Goal: Task Accomplishment & Management: Manage account settings

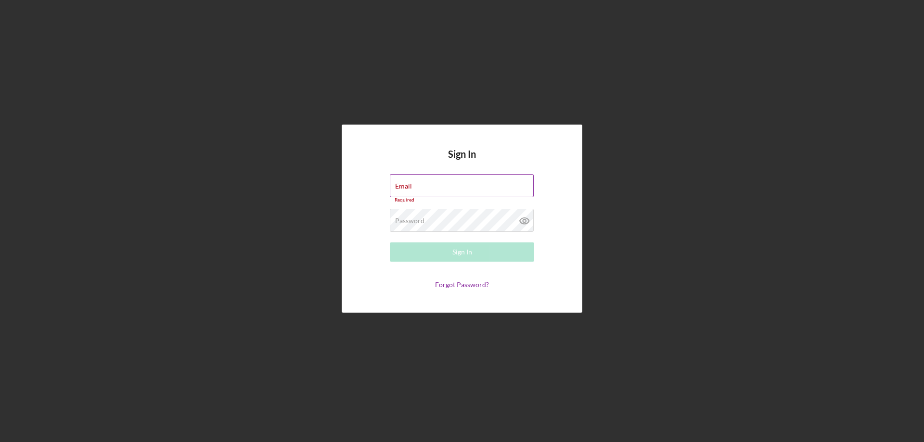
click at [419, 187] on div "Email Required" at bounding box center [462, 188] width 144 height 29
click at [419, 187] on input "Email" at bounding box center [462, 185] width 144 height 23
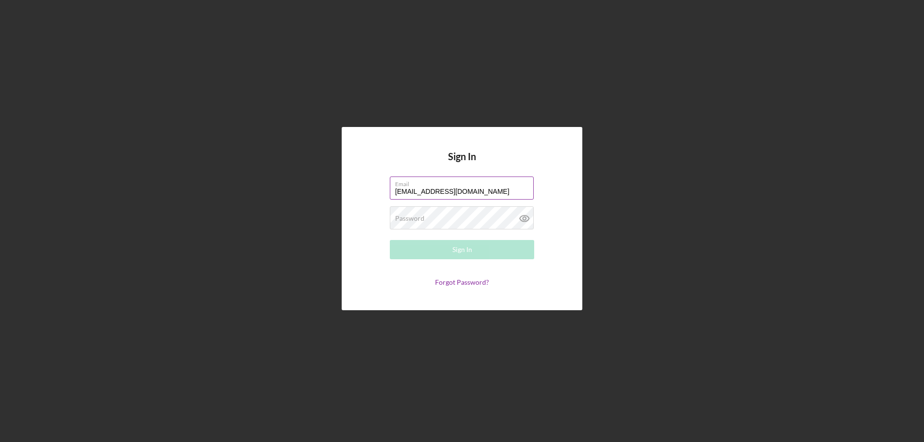
type input "[EMAIL_ADDRESS][DOMAIN_NAME]"
click at [470, 250] on div "Sign In" at bounding box center [462, 249] width 20 height 19
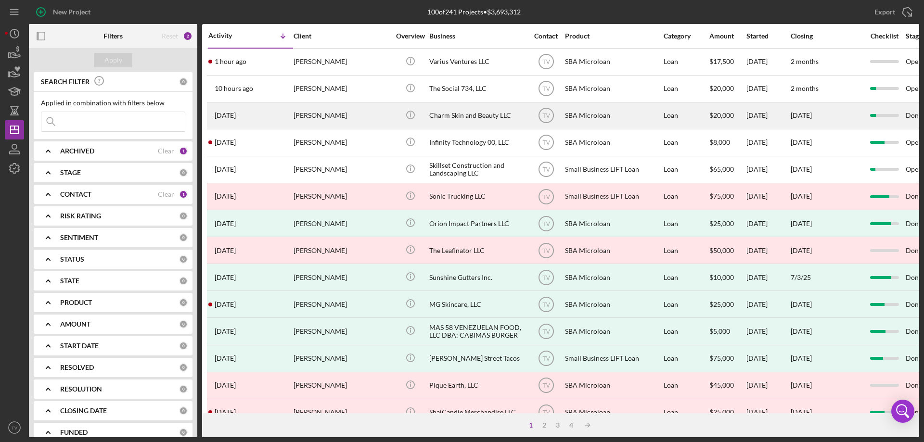
click at [223, 117] on time "[DATE]" at bounding box center [225, 116] width 21 height 8
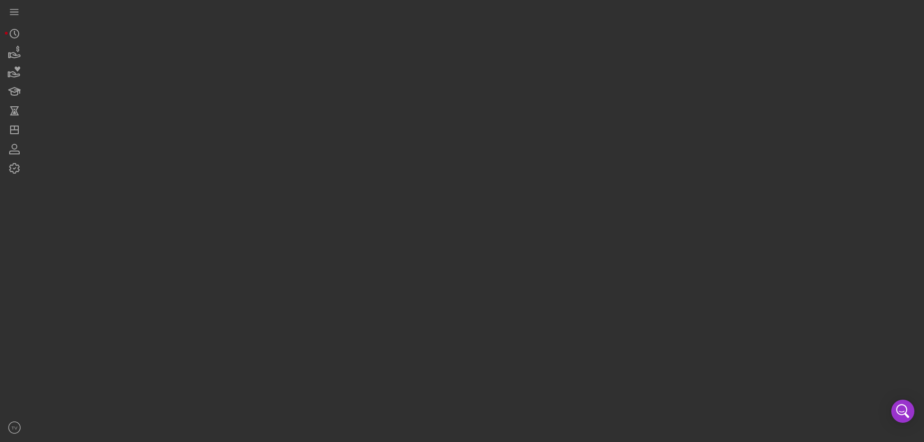
click at [223, 117] on div at bounding box center [474, 218] width 890 height 437
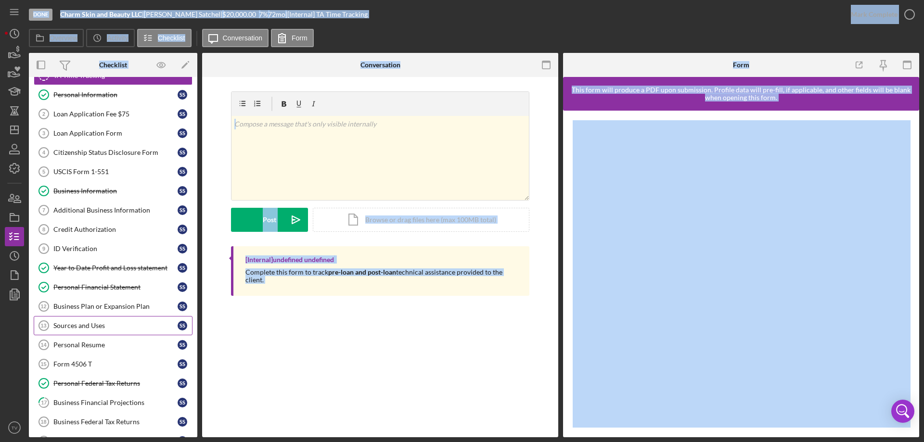
scroll to position [96, 0]
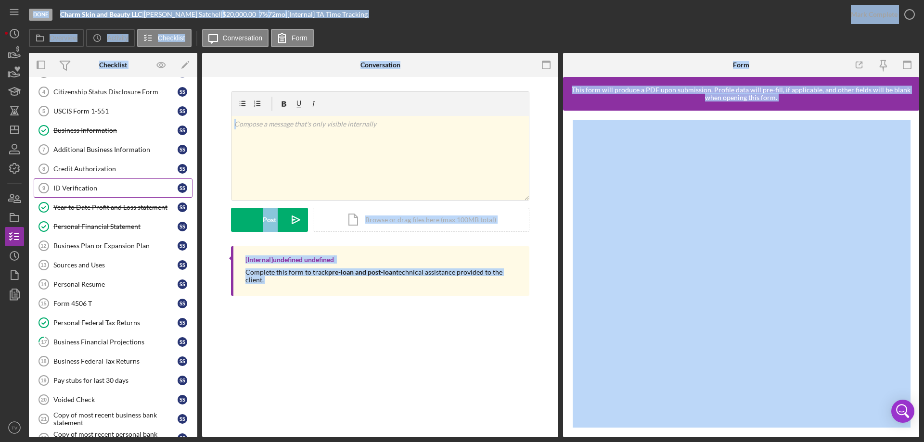
click at [89, 185] on div "ID Verification" at bounding box center [115, 188] width 124 height 8
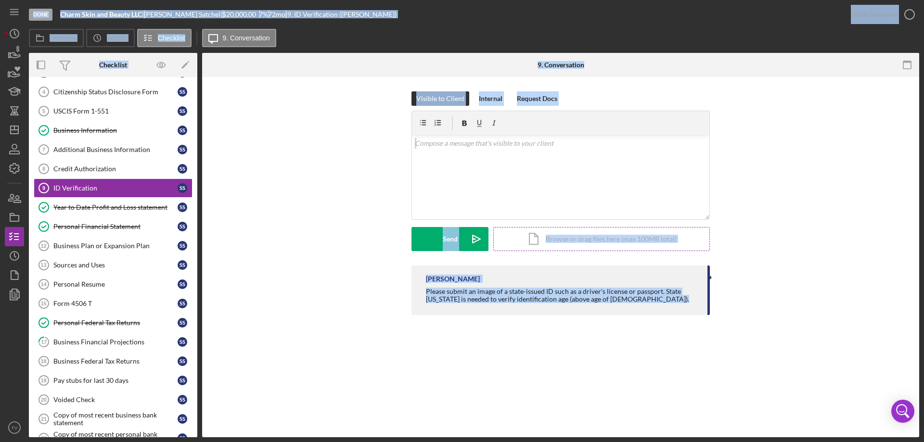
click at [534, 242] on div "Icon/Document Browse or drag files here (max 100MB total) Tap to choose files o…" at bounding box center [601, 239] width 216 height 24
click at [430, 240] on button "Upload Icon/Upload" at bounding box center [449, 239] width 77 height 24
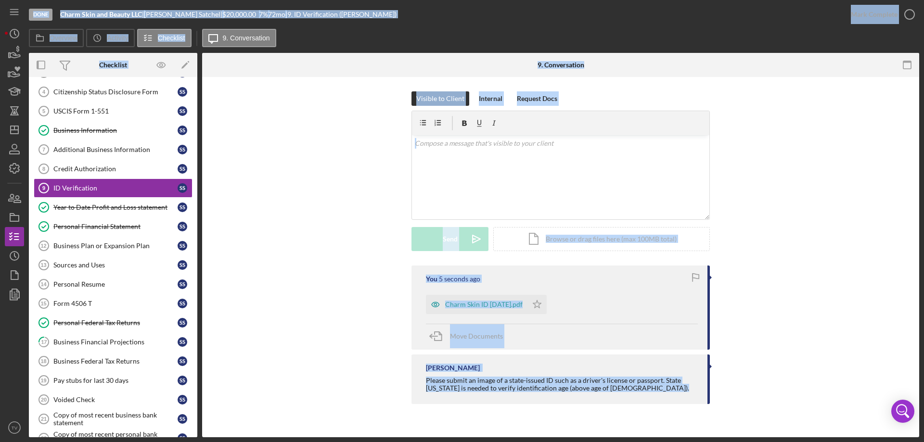
click at [825, 253] on div "Visible to Client Internal Request Docs v Color teal Color pink Remove color Ad…" at bounding box center [560, 178] width 688 height 174
click at [272, 151] on div "Visible to Client Internal Request Docs v Color teal Color pink Remove color Ad…" at bounding box center [560, 178] width 688 height 174
click at [908, 16] on icon "button" at bounding box center [909, 14] width 24 height 24
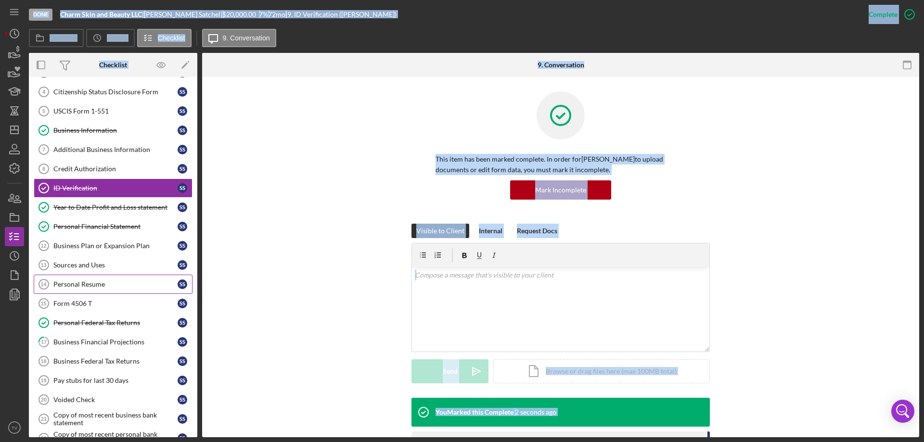
click at [93, 284] on div "Personal Resume" at bounding box center [115, 284] width 124 height 8
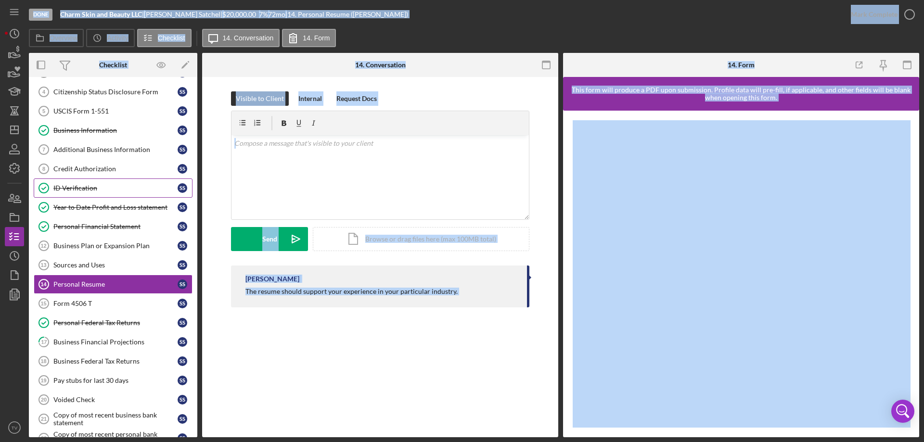
click at [79, 189] on div "ID Verification" at bounding box center [115, 188] width 124 height 8
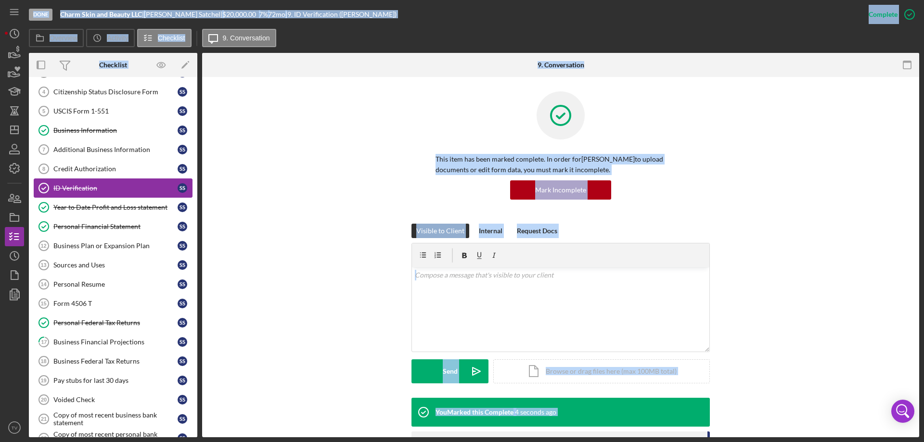
click at [79, 189] on div "ID Verification" at bounding box center [115, 188] width 124 height 8
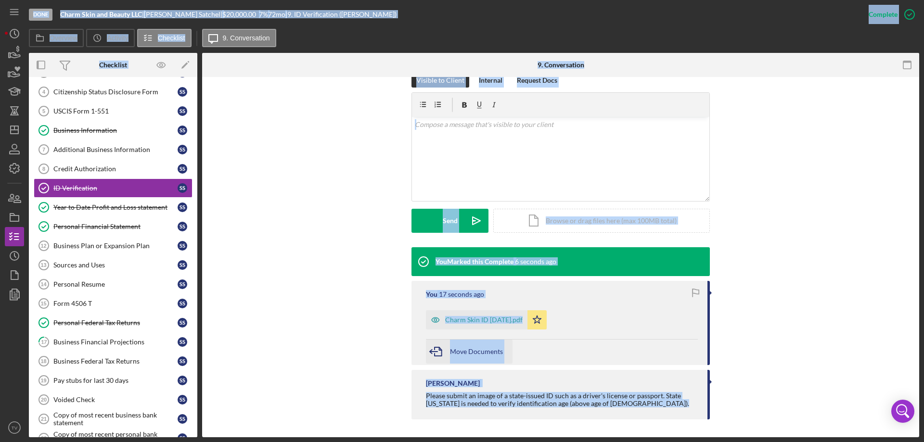
scroll to position [152, 0]
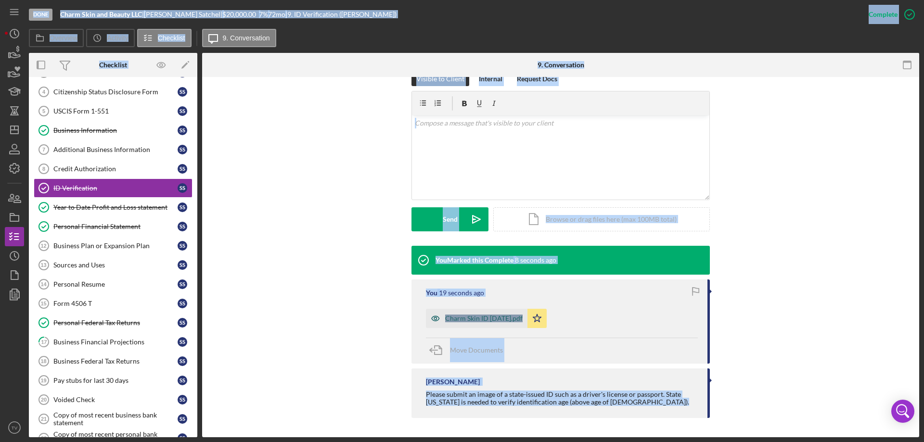
click at [429, 320] on icon "button" at bounding box center [435, 318] width 19 height 19
click at [429, 320] on div "Charm Skin ID [DATE].pdf Icon/Star" at bounding box center [562, 316] width 272 height 24
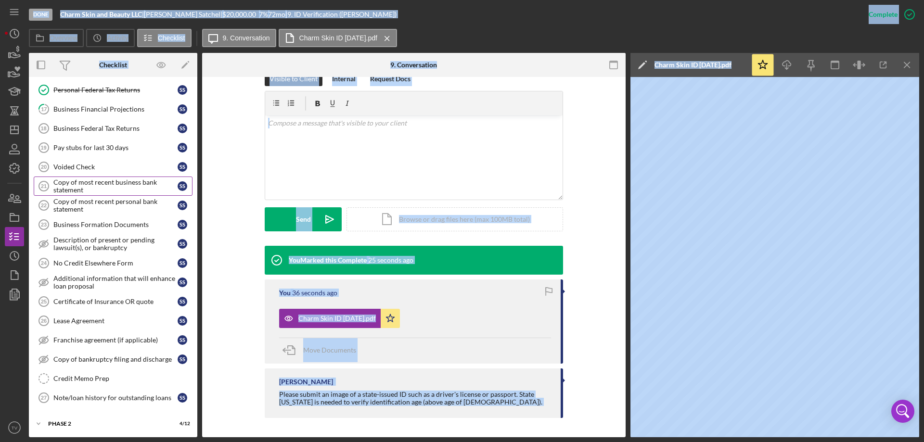
scroll to position [331, 0]
click at [42, 425] on icon "Icon/Expander" at bounding box center [38, 422] width 19 height 19
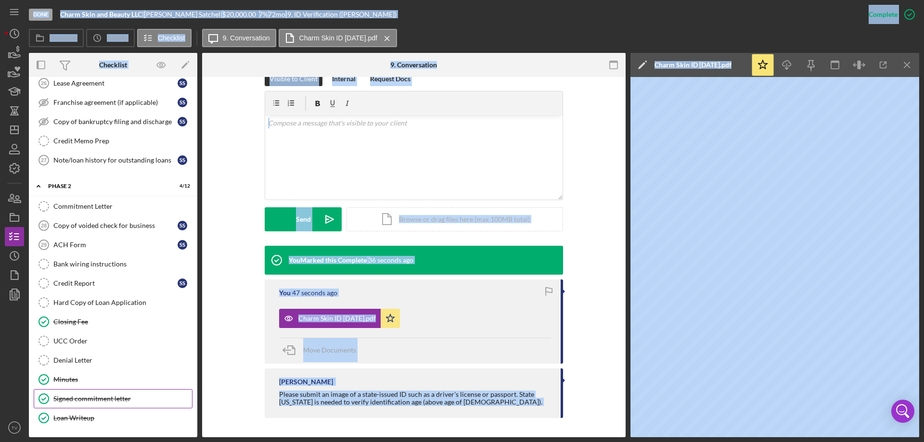
click at [101, 402] on div "Signed commitment letter" at bounding box center [122, 399] width 139 height 8
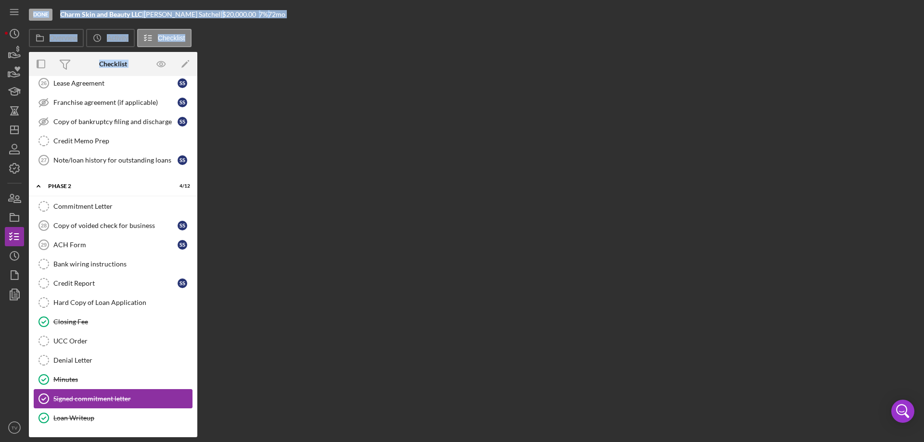
scroll to position [567, 0]
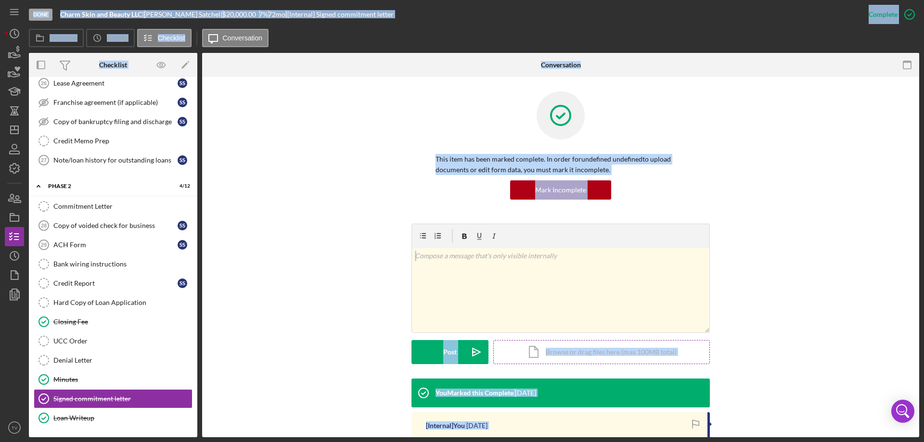
click at [518, 359] on div "Icon/Document Browse or drag files here (max 100MB total) Tap to choose files o…" at bounding box center [601, 352] width 216 height 24
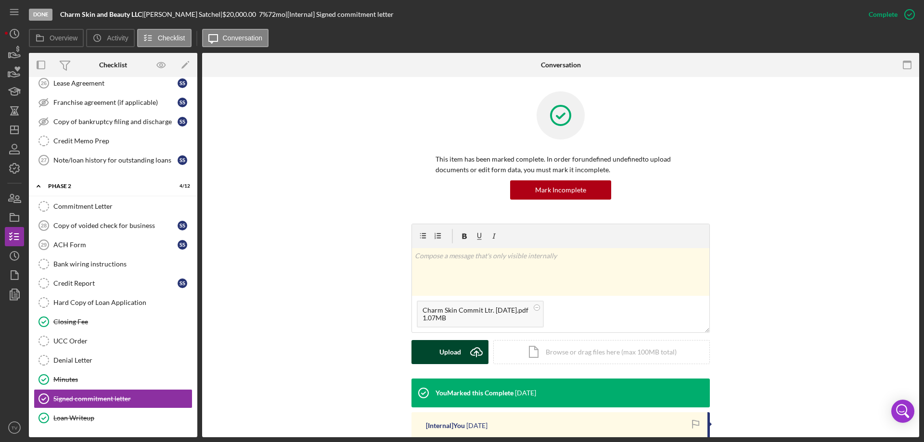
click at [464, 350] on icon "Icon/Upload" at bounding box center [476, 352] width 24 height 24
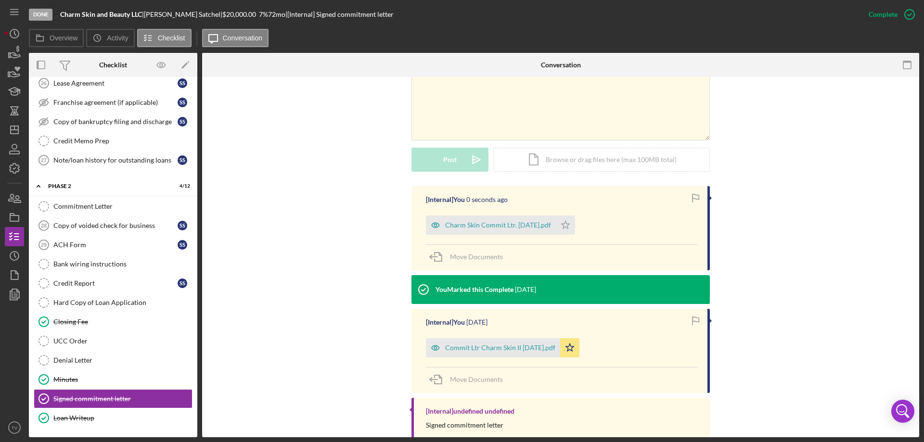
scroll to position [217, 0]
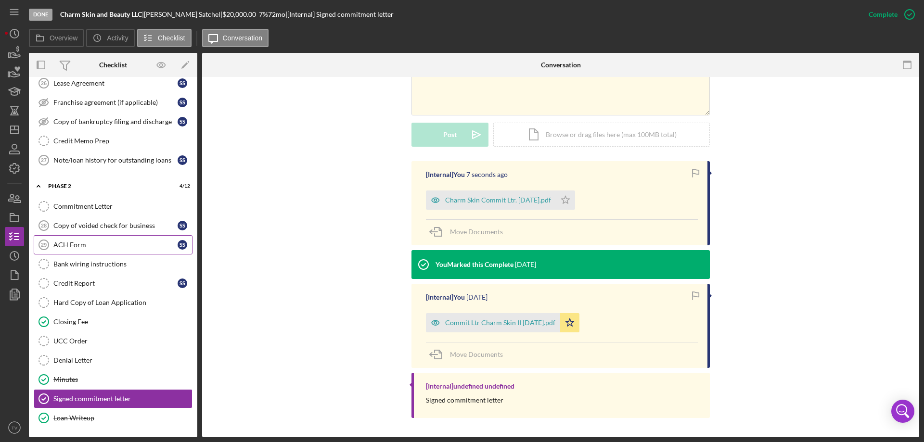
click at [60, 245] on div "ACH Form" at bounding box center [115, 245] width 124 height 8
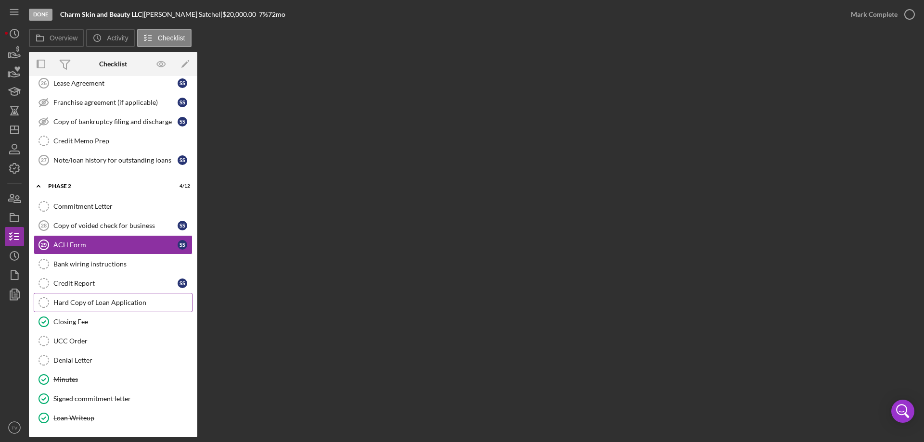
scroll to position [567, 0]
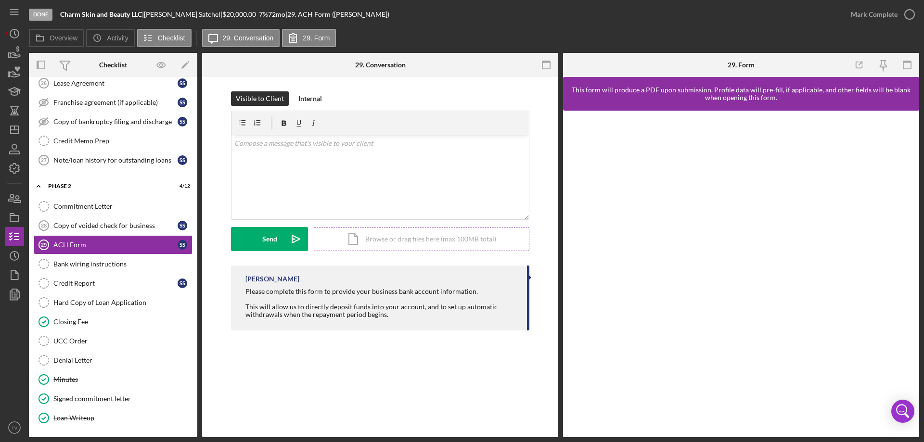
click at [345, 242] on div "Icon/Document Browse or drag files here (max 100MB total) Tap to choose files o…" at bounding box center [421, 239] width 216 height 24
click at [277, 245] on div "Upload" at bounding box center [270, 239] width 22 height 24
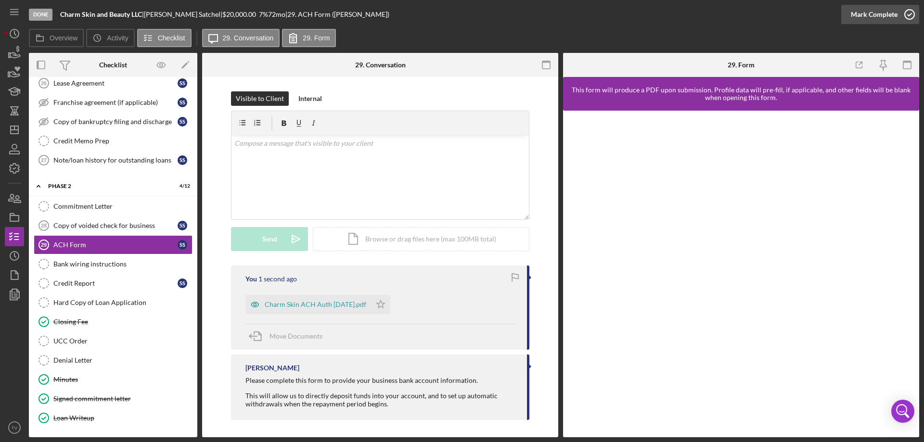
click at [909, 16] on icon "button" at bounding box center [909, 14] width 24 height 24
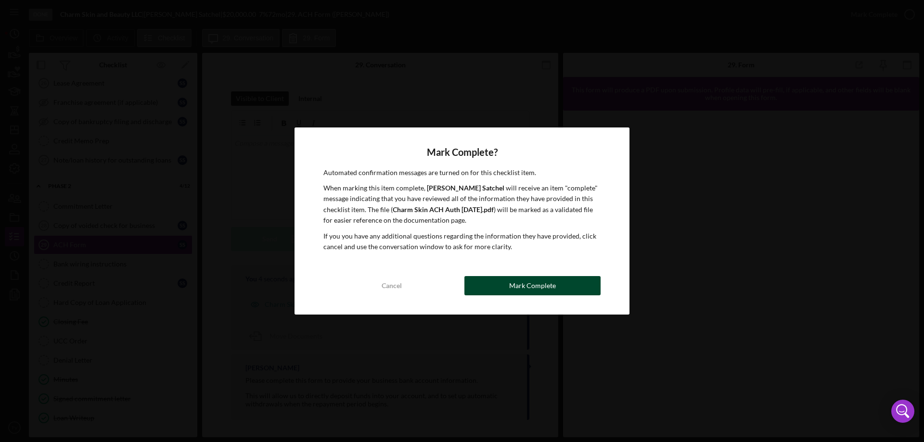
click at [496, 288] on button "Mark Complete" at bounding box center [532, 285] width 136 height 19
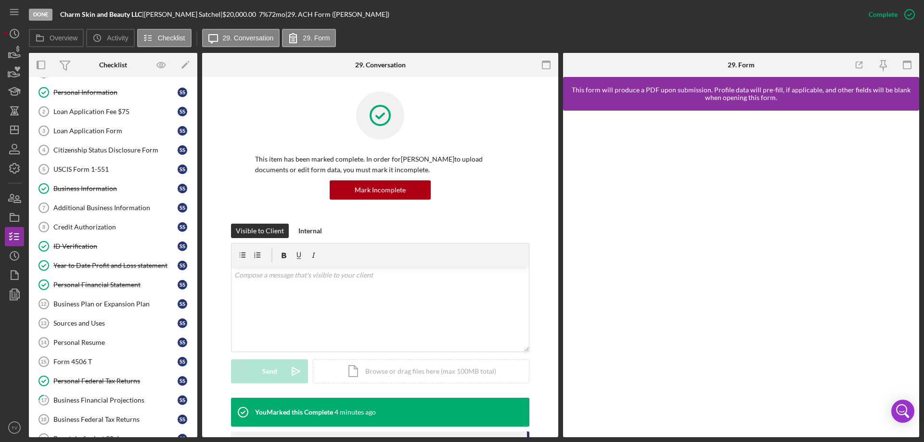
scroll to position [38, 0]
click at [75, 153] on div "Citizenship Status Disclosure Form" at bounding box center [115, 151] width 124 height 8
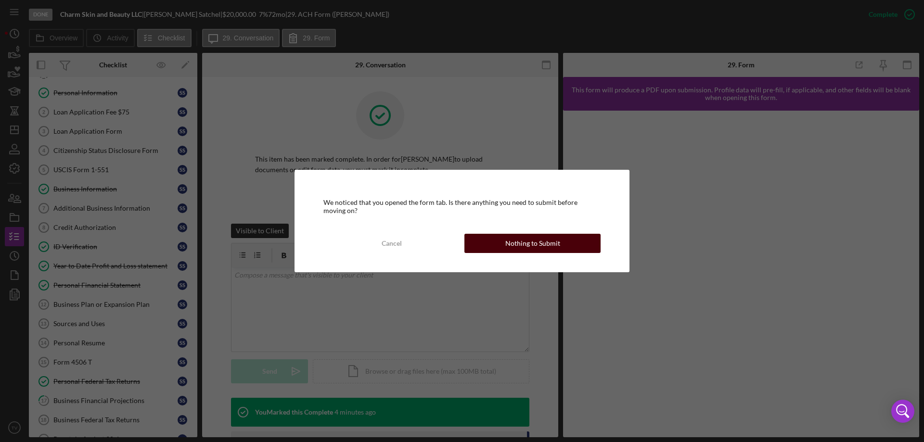
click at [530, 244] on div "Nothing to Submit" at bounding box center [532, 243] width 55 height 19
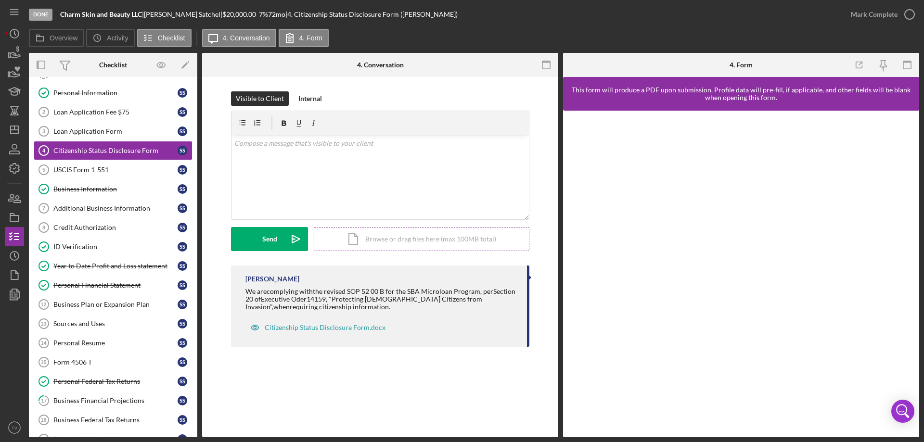
click at [331, 242] on div "Icon/Document Browse or drag files here (max 100MB total) Tap to choose files o…" at bounding box center [421, 239] width 216 height 24
click at [273, 238] on div "Upload" at bounding box center [270, 239] width 22 height 24
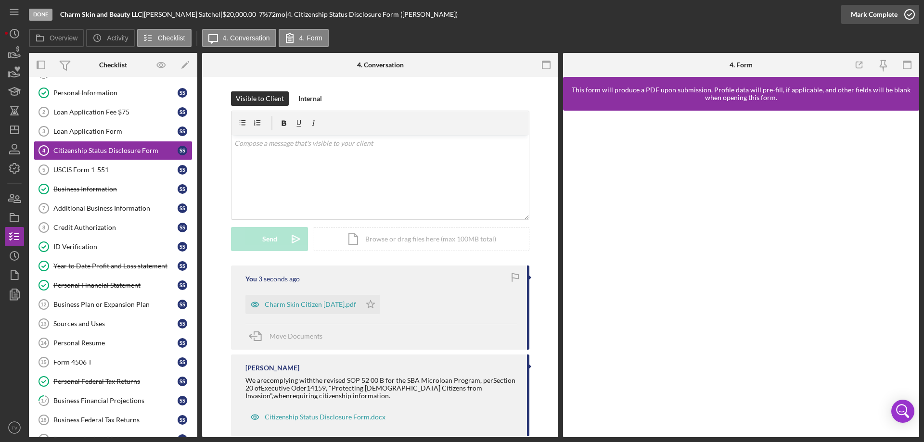
click at [908, 14] on icon "button" at bounding box center [909, 14] width 24 height 24
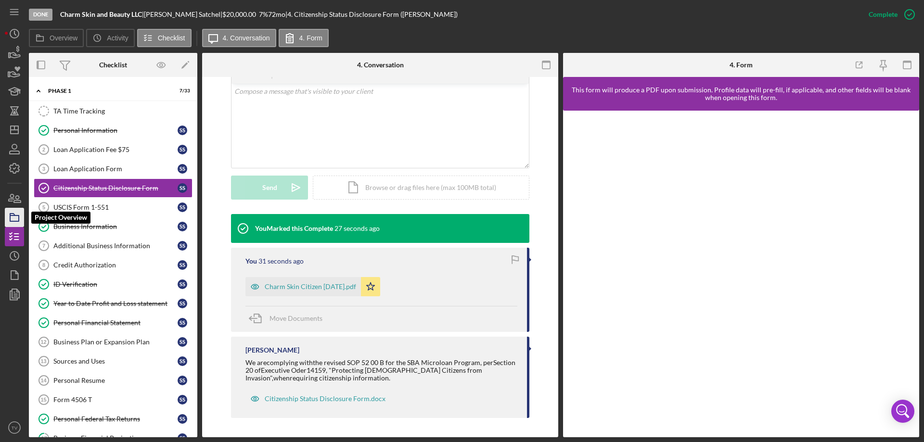
click at [12, 216] on polygon "button" at bounding box center [12, 215] width 5 height 2
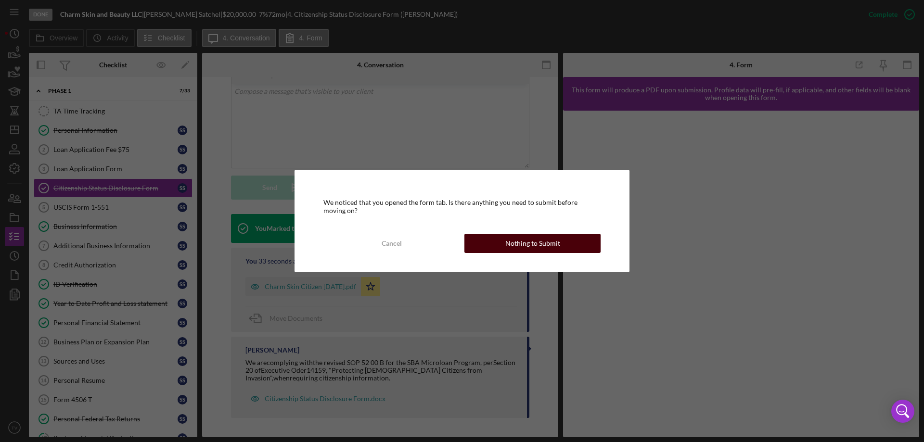
click at [513, 242] on div "Nothing to Submit" at bounding box center [532, 243] width 55 height 19
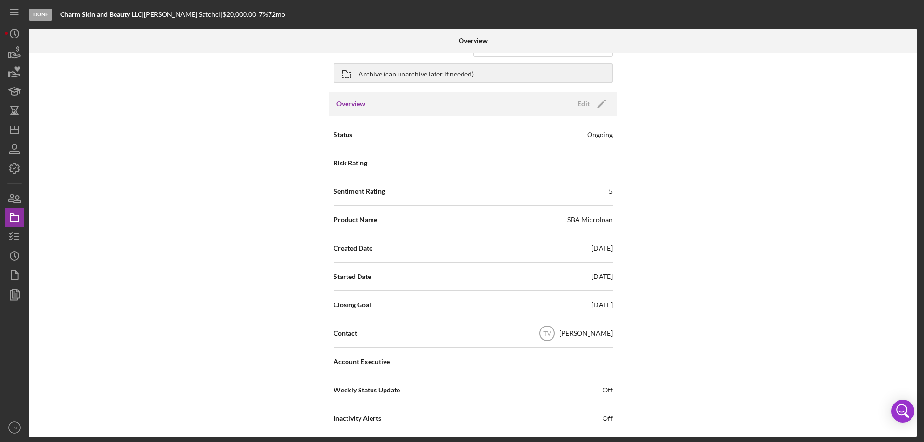
scroll to position [48, 0]
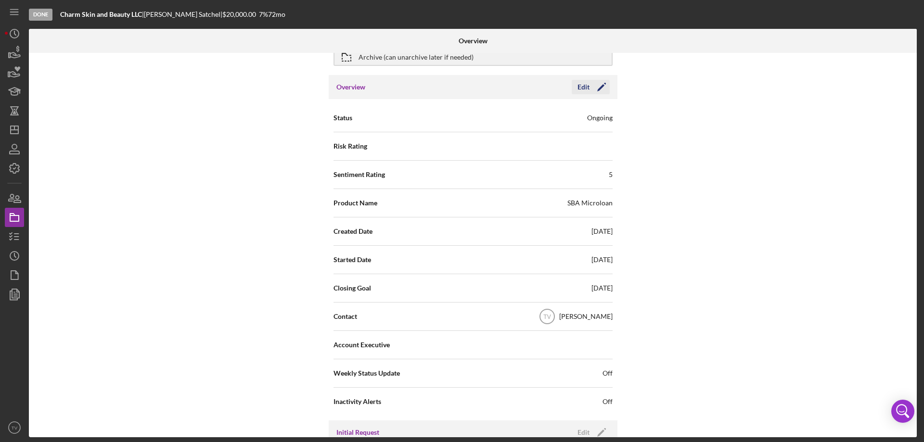
click at [590, 90] on icon "Icon/Edit" at bounding box center [601, 87] width 24 height 24
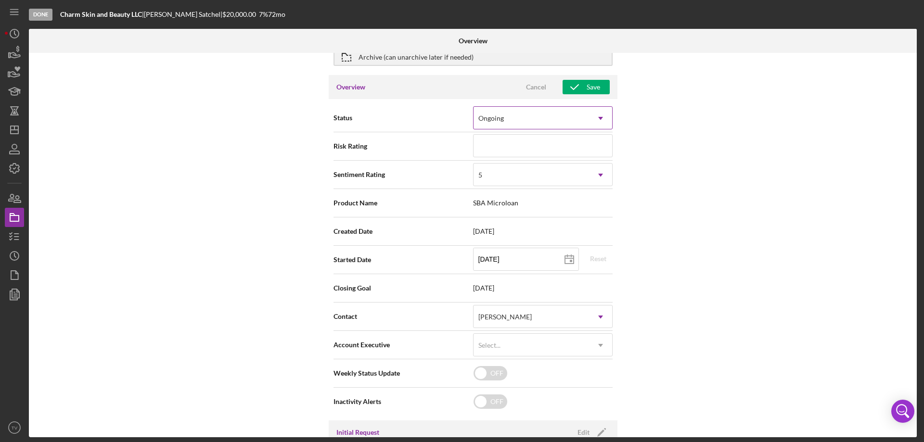
click at [602, 119] on icon "Icon/Dropdown Arrow" at bounding box center [600, 118] width 23 height 23
click at [699, 129] on div "Internal Workflow Stage Done Icon/Dropdown Arrow Archive (can unarchive later i…" at bounding box center [473, 245] width 888 height 384
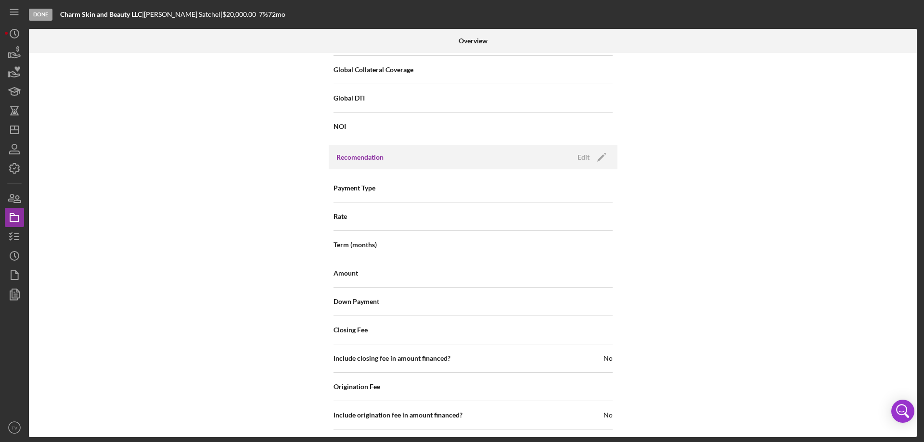
scroll to position [722, 0]
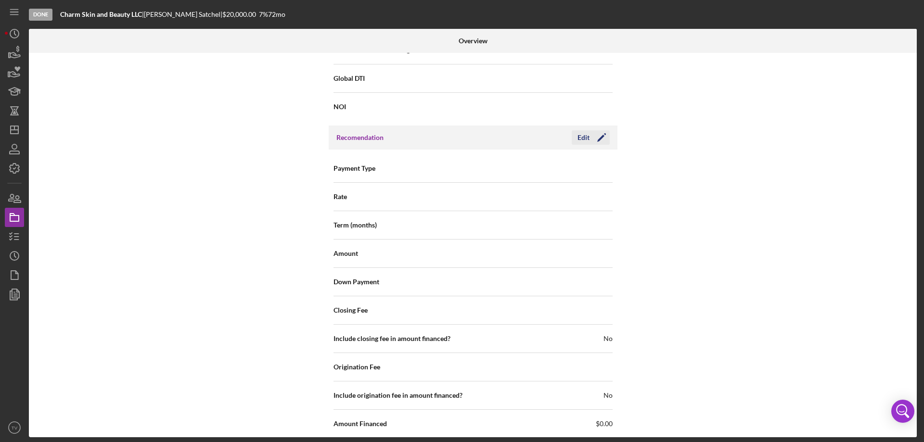
click at [589, 137] on icon "Icon/Edit" at bounding box center [601, 138] width 24 height 24
click at [603, 168] on icon "Icon/Dropdown Arrow" at bounding box center [600, 168] width 23 height 23
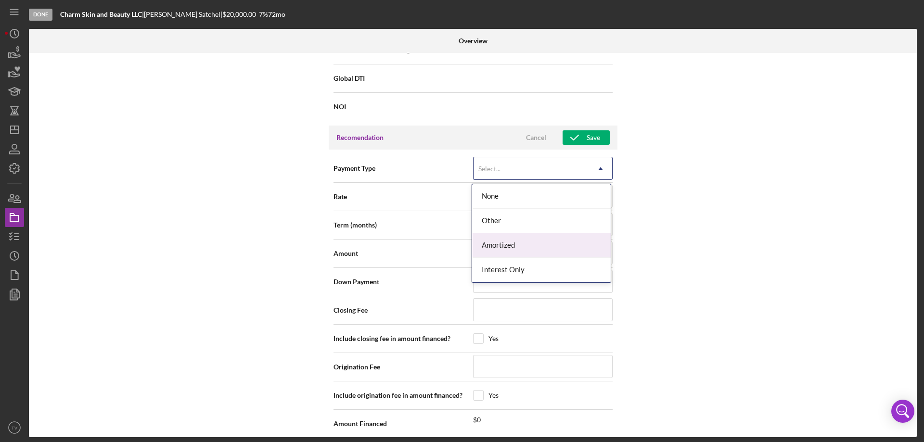
click at [508, 249] on div "Amortized" at bounding box center [541, 245] width 139 height 25
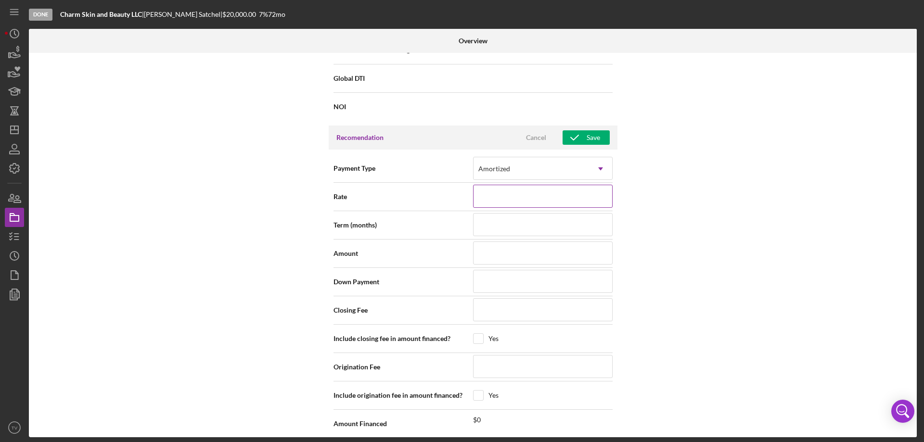
click at [564, 203] on input at bounding box center [543, 196] width 140 height 23
type input "7%"
type input "7.000%"
click at [564, 226] on input at bounding box center [543, 224] width 140 height 23
type input "7"
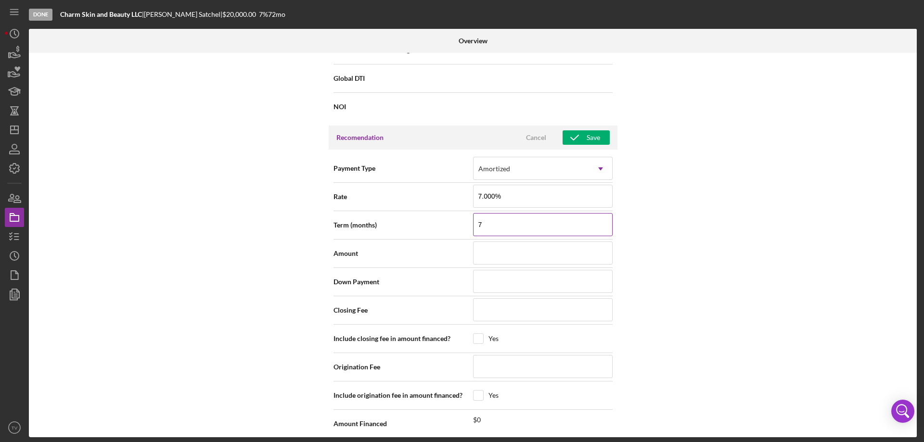
type input "72"
click at [547, 257] on input at bounding box center [543, 253] width 140 height 23
type input "$2"
type input "$20"
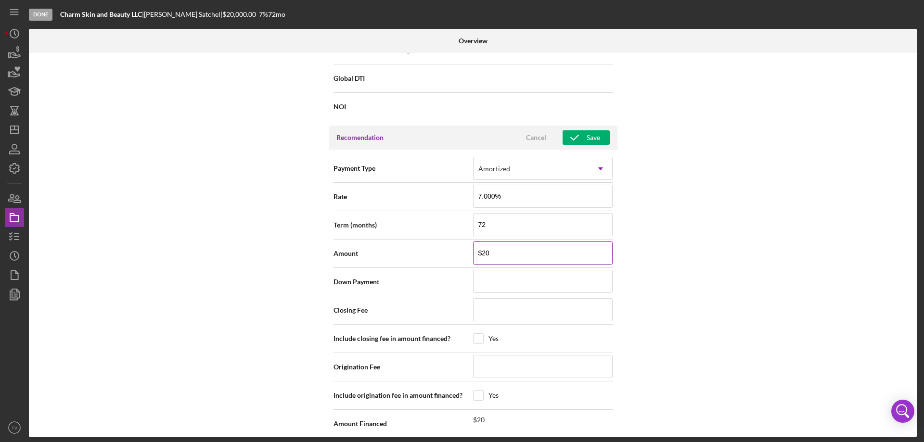
type input "$200"
type input "$2,000"
type input "$20,000"
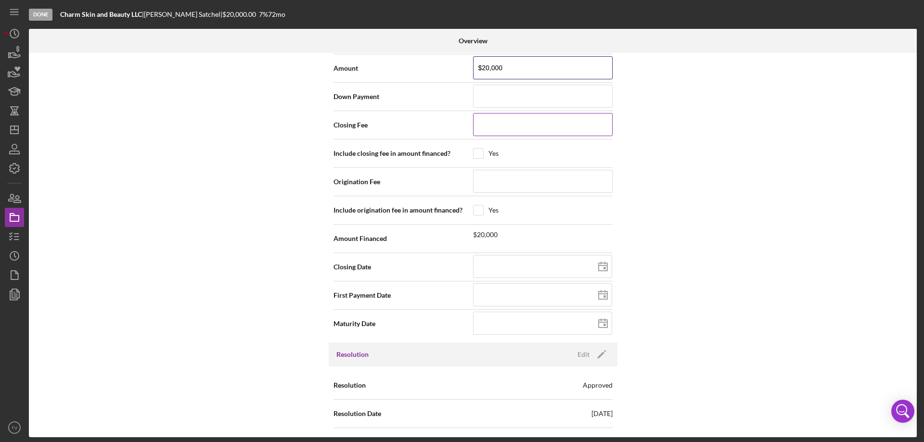
scroll to position [914, 0]
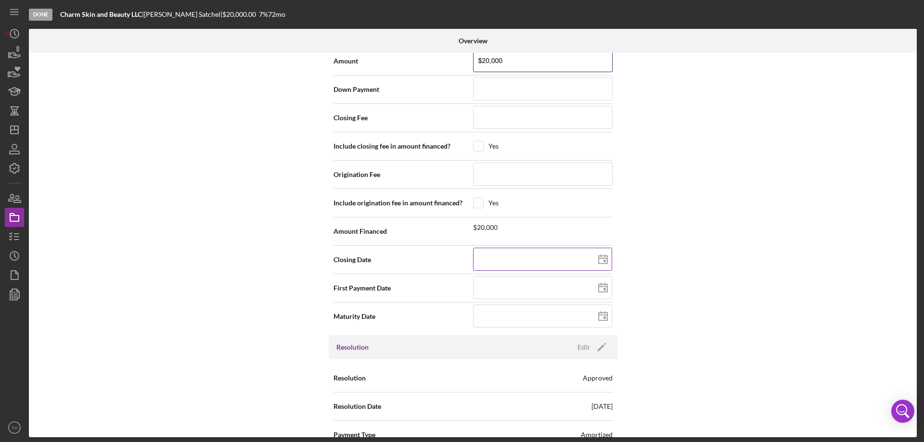
type input "$20,000"
click at [494, 255] on input at bounding box center [542, 259] width 139 height 23
click at [601, 259] on icon at bounding box center [603, 260] width 24 height 24
type input "[DATE]"
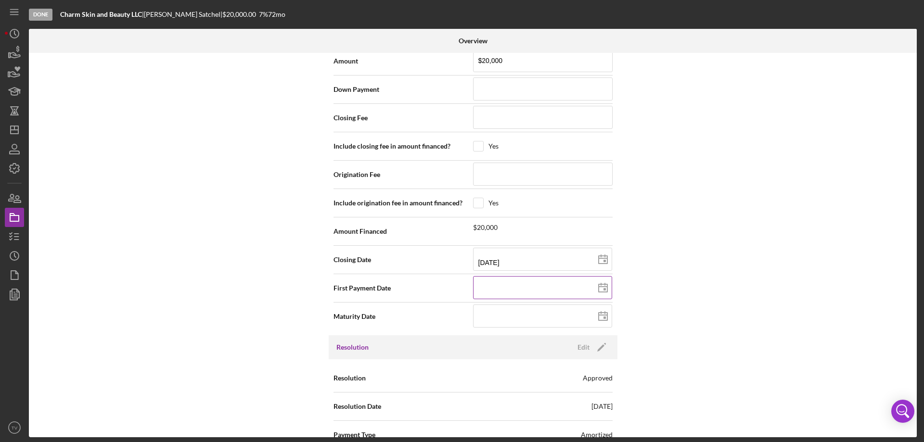
click at [538, 289] on input at bounding box center [542, 287] width 139 height 23
click at [601, 287] on line at bounding box center [602, 287] width 9 height 0
type input "[DATE]"
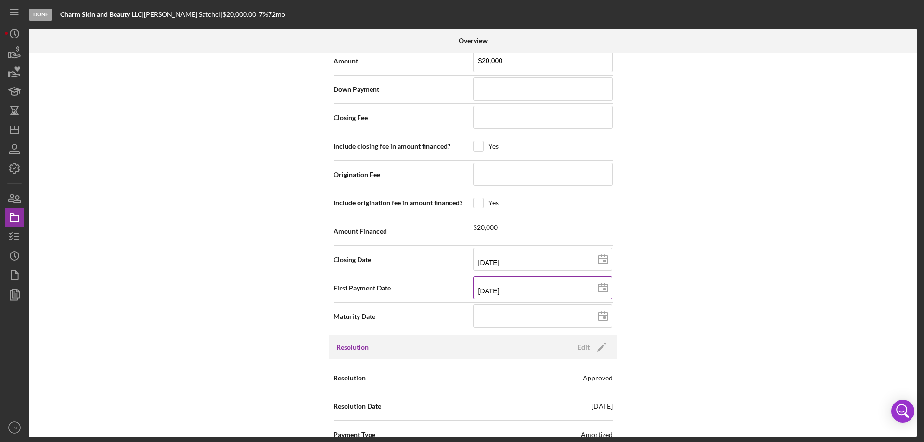
type input "[DATE]"
click at [582, 316] on input at bounding box center [542, 316] width 139 height 23
click at [602, 316] on icon at bounding box center [603, 317] width 24 height 24
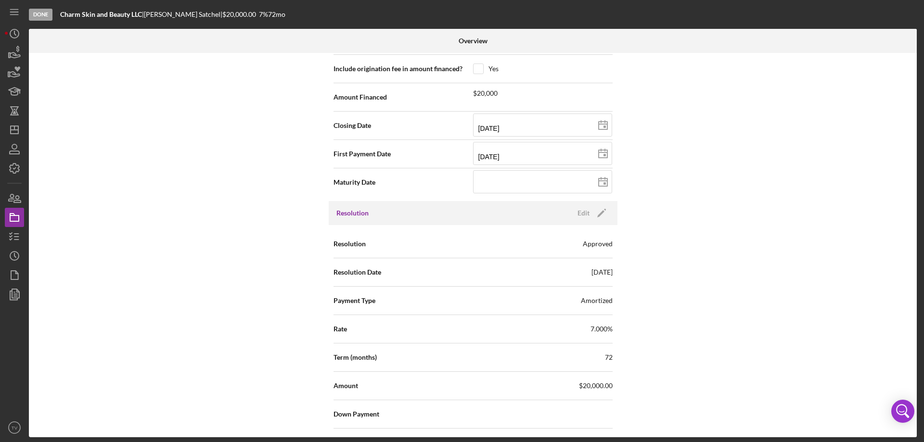
scroll to position [1058, 0]
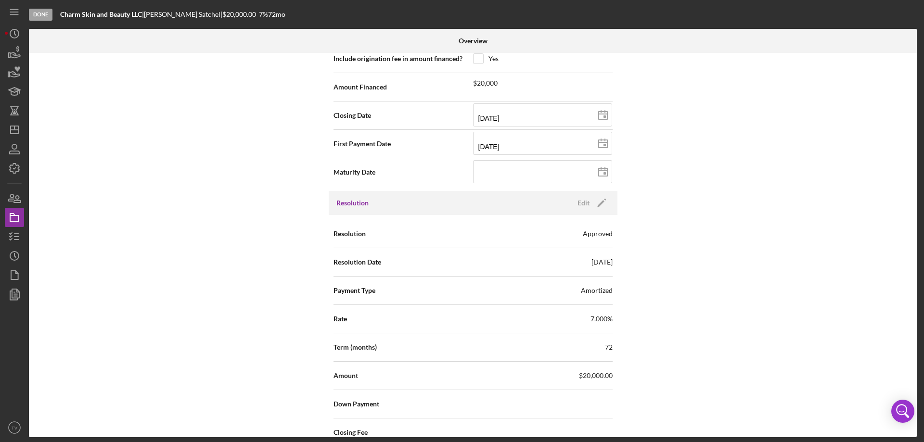
click at [715, 268] on div "Internal Workflow Stage Done Icon/Dropdown Arrow Archive (can unarchive later i…" at bounding box center [473, 245] width 888 height 384
click at [598, 204] on polygon "button" at bounding box center [600, 203] width 7 height 7
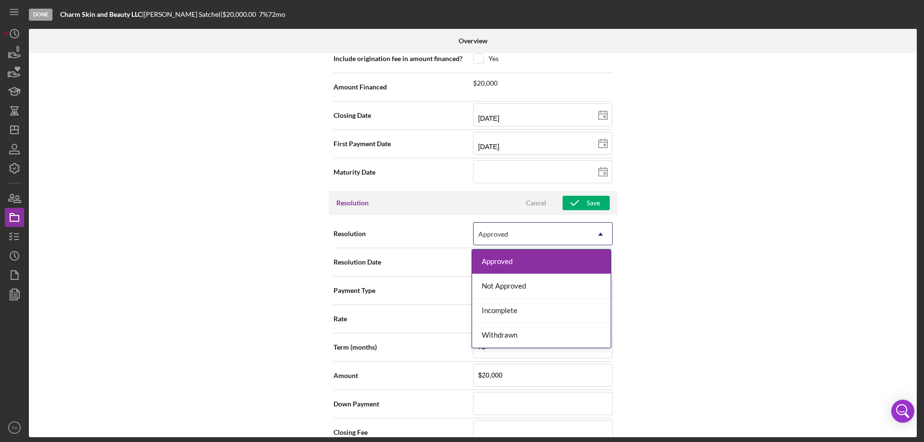
click at [604, 232] on icon "Icon/Dropdown Arrow" at bounding box center [600, 234] width 23 height 23
click at [529, 258] on div "Approved" at bounding box center [541, 262] width 139 height 25
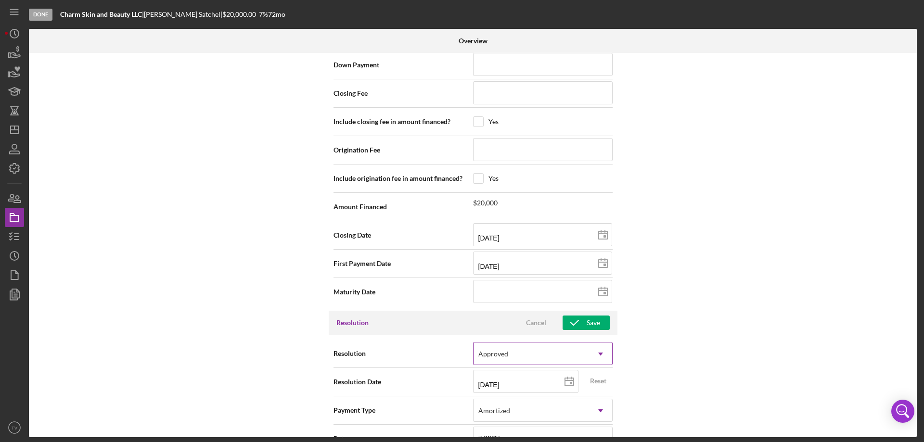
scroll to position [939, 0]
click at [588, 325] on div "Save" at bounding box center [592, 322] width 13 height 14
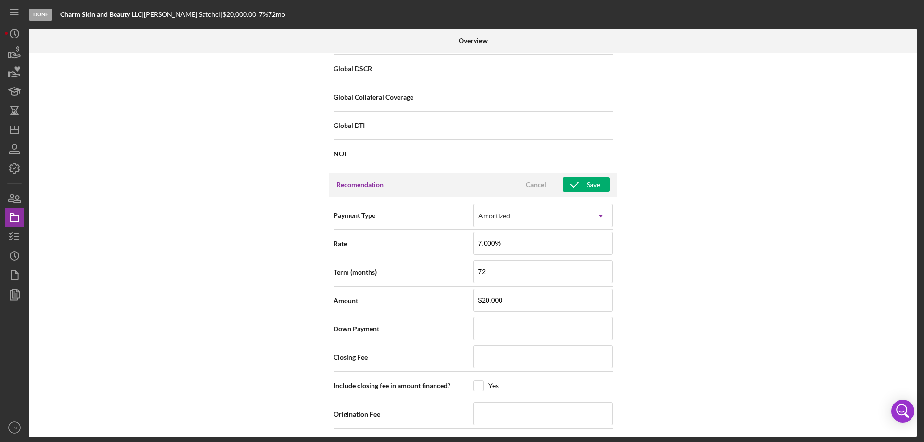
scroll to position [602, 0]
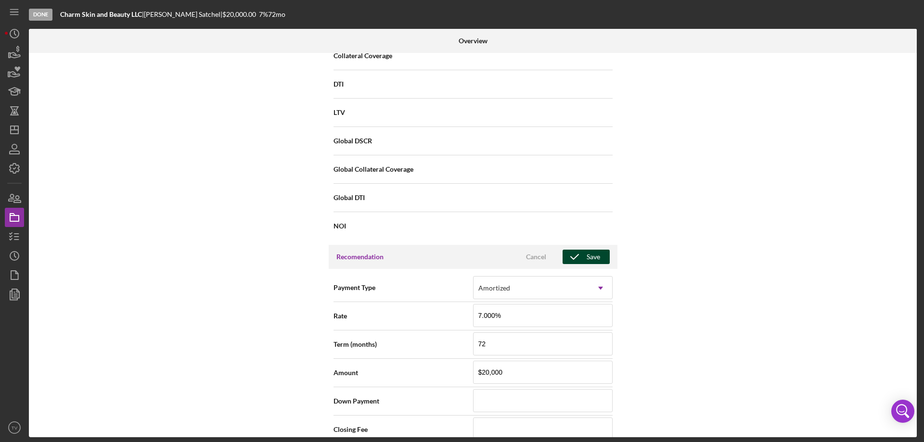
click at [589, 256] on div "Save" at bounding box center [592, 257] width 13 height 14
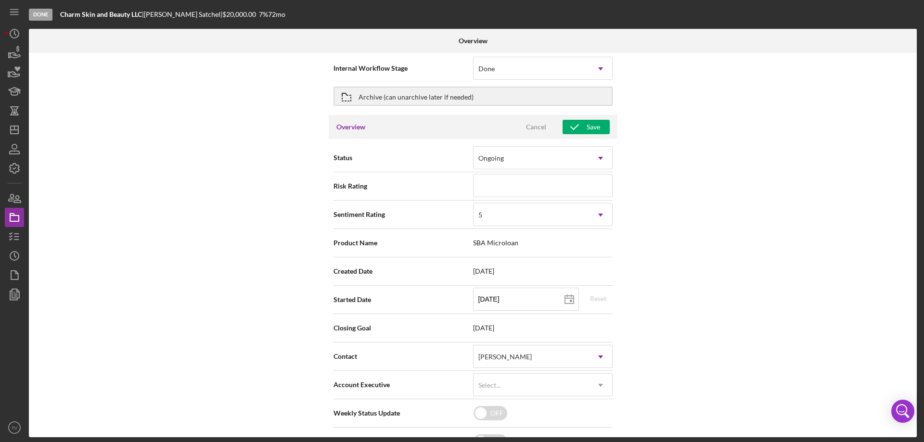
scroll to position [0, 0]
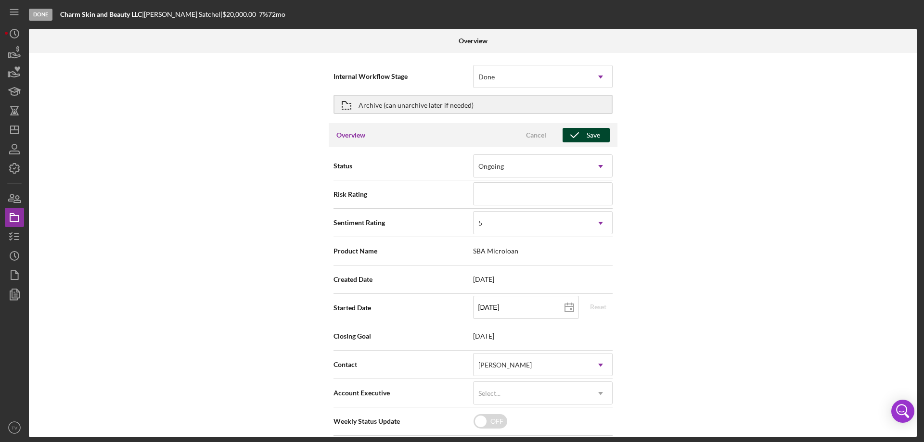
click at [594, 134] on div "Save" at bounding box center [592, 135] width 13 height 14
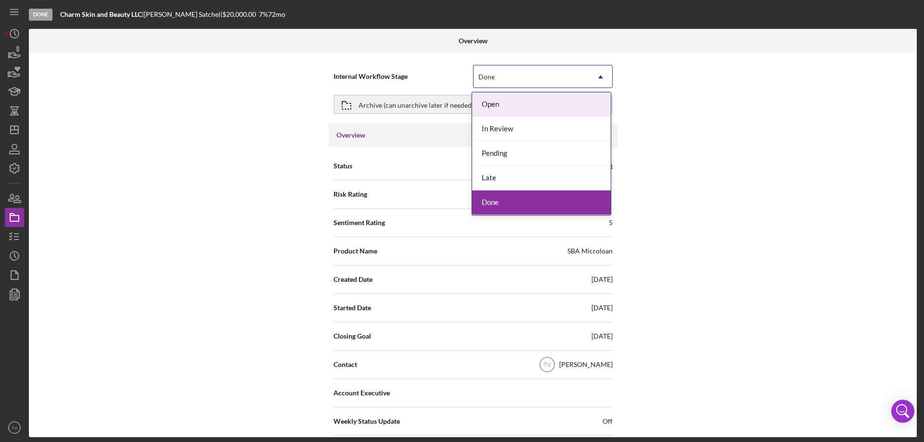
click at [603, 74] on icon "Icon/Dropdown Arrow" at bounding box center [600, 76] width 23 height 23
click at [493, 206] on div "Done" at bounding box center [541, 203] width 139 height 25
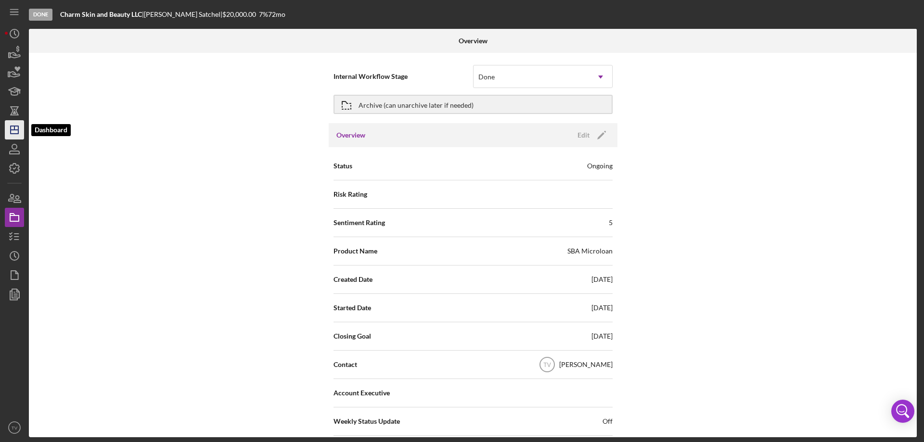
click at [13, 130] on icon "Icon/Dashboard" at bounding box center [14, 130] width 24 height 24
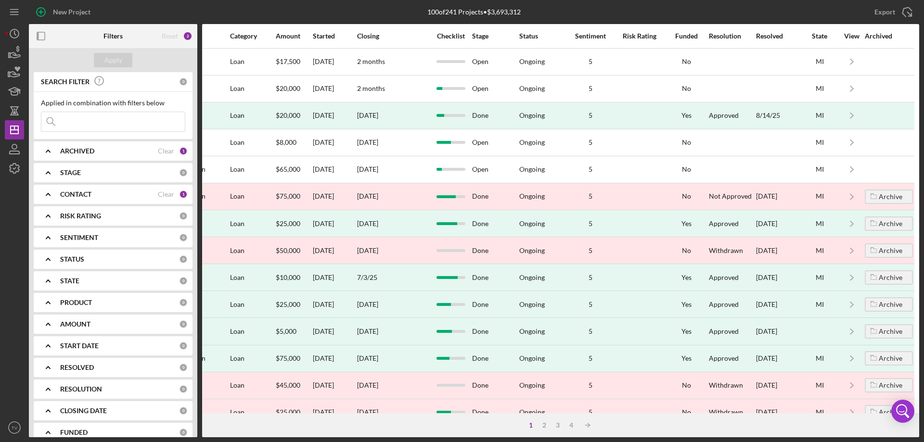
scroll to position [0, 441]
